Goal: Task Accomplishment & Management: Complete application form

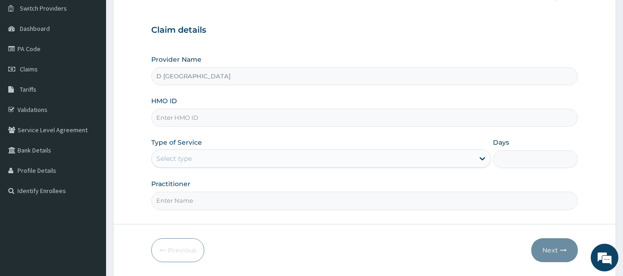
scroll to position [70, 0]
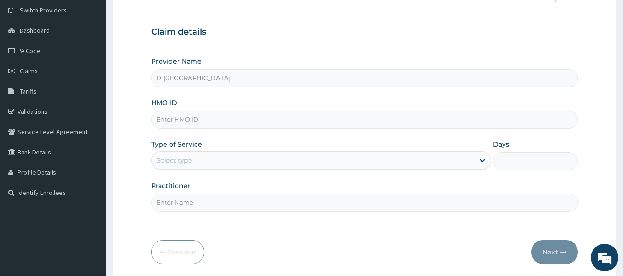
click at [255, 117] on input "HMO ID" at bounding box center [364, 120] width 427 height 18
type input "m"
type input "MBI/10040/A"
click at [339, 174] on div "Provider Name D [GEOGRAPHIC_DATA] HMO ID MBI/10040/A Type of Service Select typ…" at bounding box center [364, 134] width 427 height 155
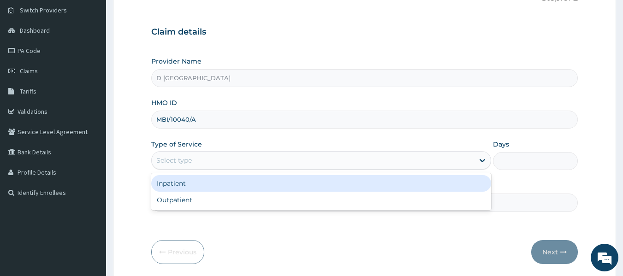
click at [333, 166] on div "Select type" at bounding box center [313, 160] width 322 height 15
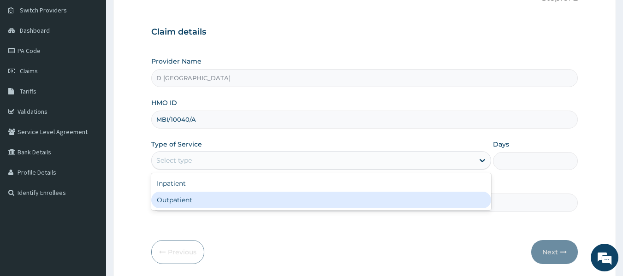
click at [286, 199] on div "Outpatient" at bounding box center [321, 200] width 340 height 17
type input "1"
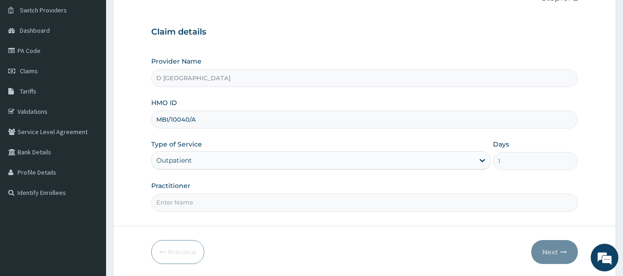
click at [269, 207] on input "Practitioner" at bounding box center [364, 203] width 427 height 18
type input "[PERSON_NAME]"
click at [564, 262] on button "Next" at bounding box center [554, 252] width 47 height 24
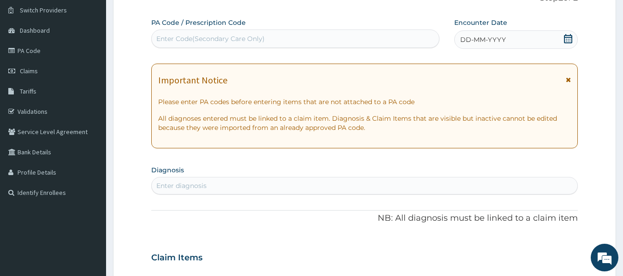
scroll to position [0, 0]
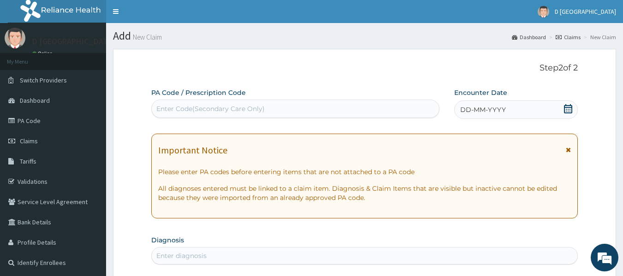
click at [319, 111] on div "Enter Code(Secondary Care Only)" at bounding box center [296, 108] width 288 height 15
type input "P"
click at [565, 115] on span at bounding box center [568, 110] width 9 height 12
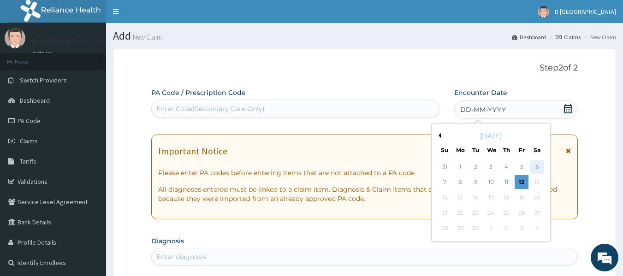
click at [536, 168] on div "6" at bounding box center [537, 167] width 14 height 14
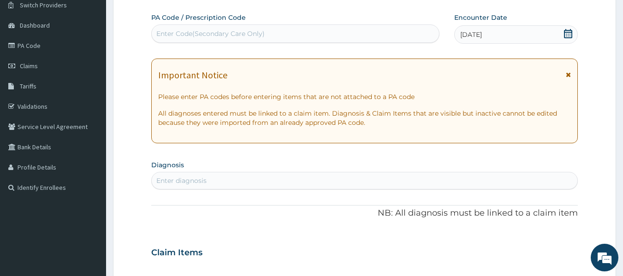
scroll to position [79, 0]
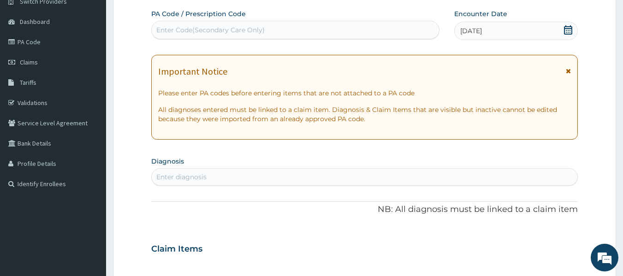
click at [365, 176] on div "Enter diagnosis" at bounding box center [365, 177] width 426 height 15
type input "PLASMO"
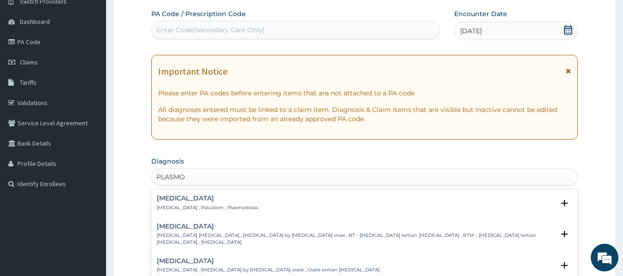
click at [213, 209] on p "[MEDICAL_DATA] , Paludism , Plasmodiosis" at bounding box center [207, 208] width 101 height 6
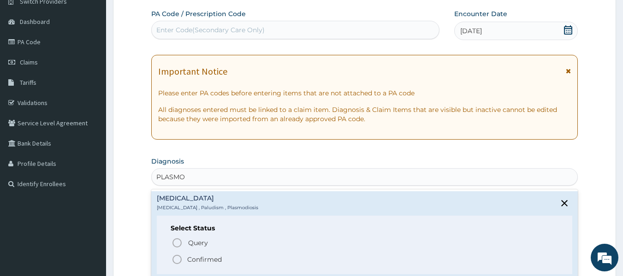
click at [213, 263] on p "Confirmed" at bounding box center [204, 259] width 35 height 9
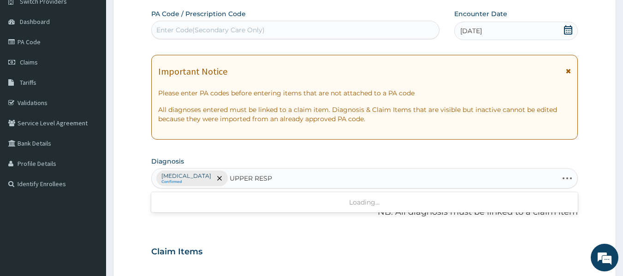
type input "UPPER RESPI"
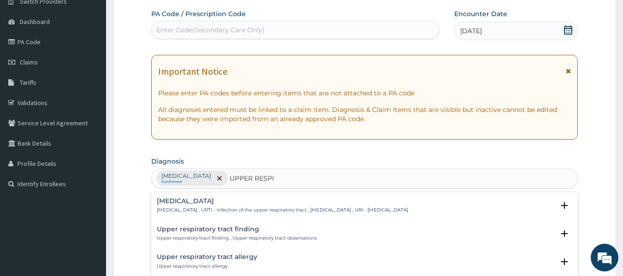
click at [254, 205] on h4 "[MEDICAL_DATA]" at bounding box center [282, 201] width 251 height 7
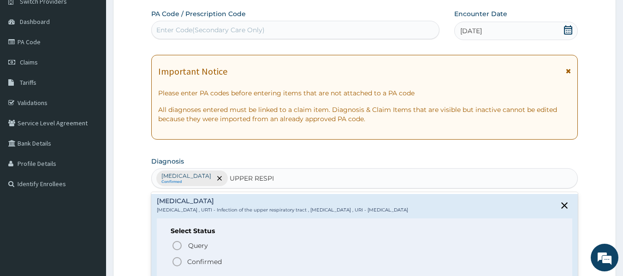
click at [207, 261] on p "Confirmed" at bounding box center [204, 261] width 35 height 9
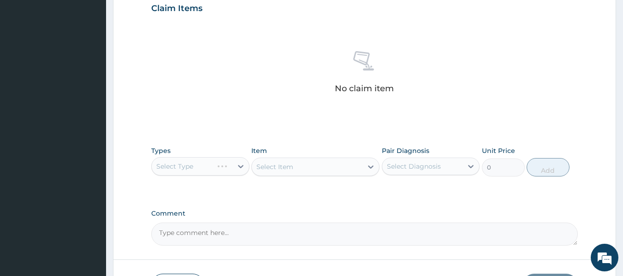
scroll to position [373, 0]
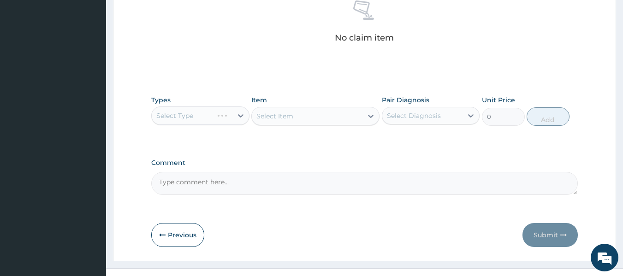
click at [239, 117] on div "Select Type" at bounding box center [200, 116] width 98 height 18
click at [242, 115] on div "Select Type" at bounding box center [200, 116] width 98 height 18
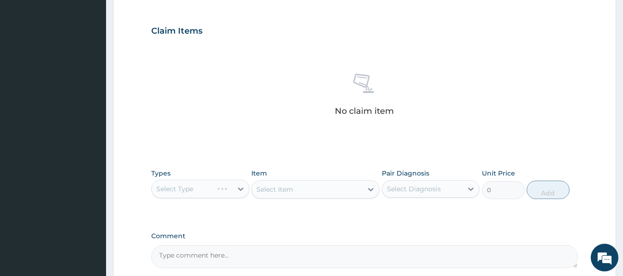
scroll to position [314, 0]
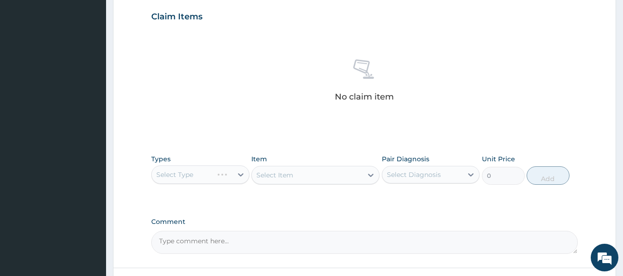
click at [236, 175] on div "Select Type" at bounding box center [200, 175] width 98 height 18
